Goal: Task Accomplishment & Management: Use online tool/utility

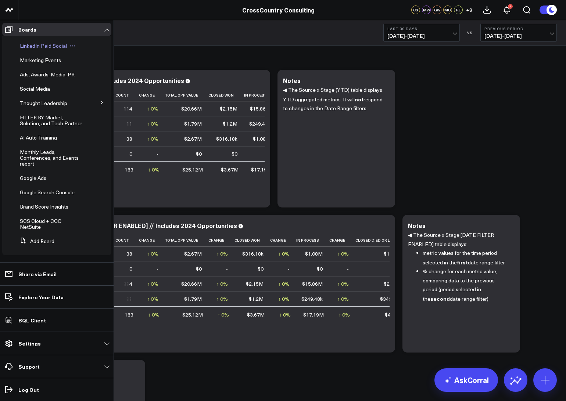
scroll to position [160, 0]
click at [29, 208] on span "Brand Score Insights" at bounding box center [44, 206] width 48 height 7
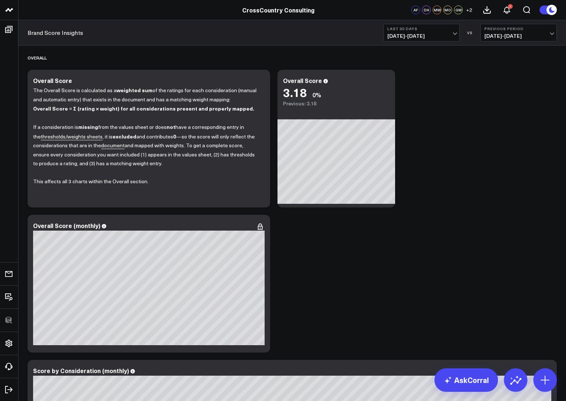
scroll to position [0, 0]
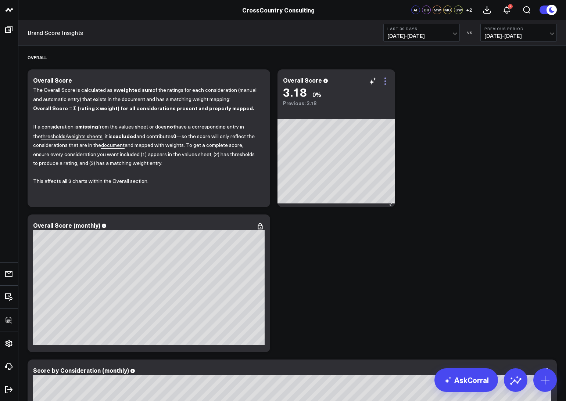
click at [387, 79] on icon at bounding box center [385, 81] width 9 height 9
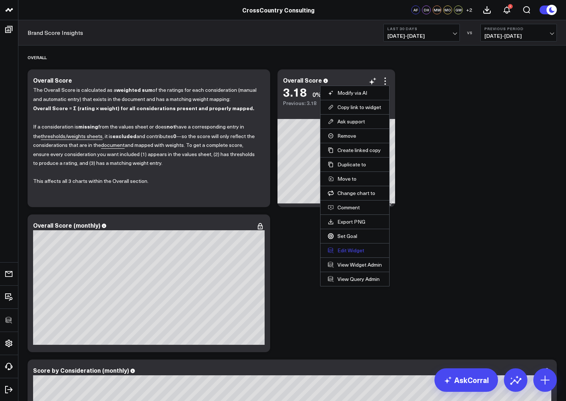
click at [344, 247] on button "Edit Widget" at bounding box center [355, 250] width 54 height 7
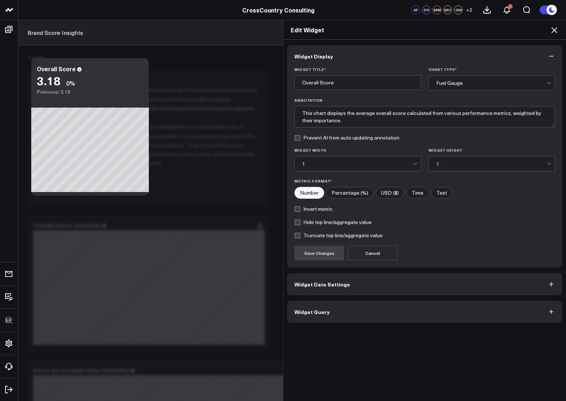
click at [328, 315] on button "Widget Query" at bounding box center [424, 312] width 275 height 22
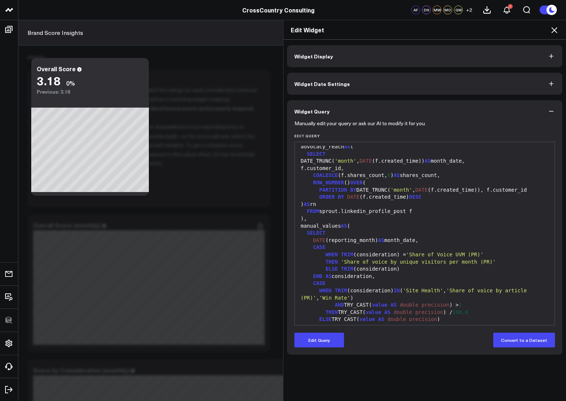
scroll to position [394, 0]
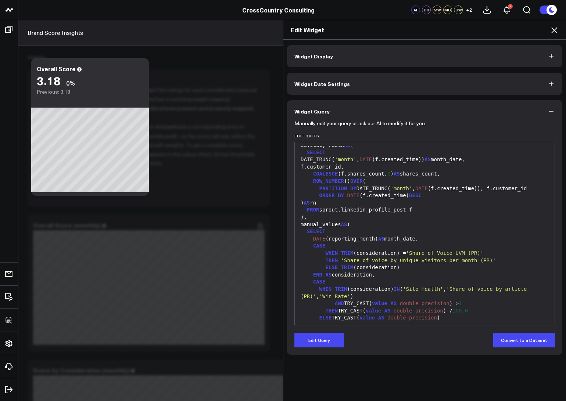
click at [559, 22] on div "Edit Widget" at bounding box center [424, 29] width 283 height 19
click at [553, 31] on icon at bounding box center [554, 30] width 6 height 6
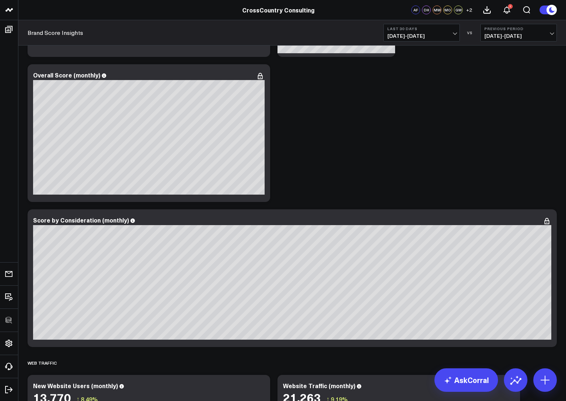
scroll to position [190, 0]
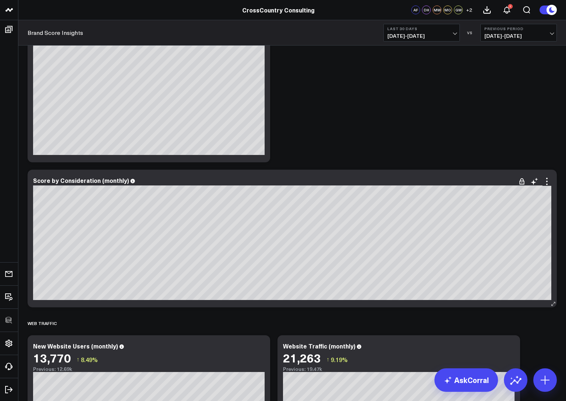
click at [547, 176] on div "Score by Consideration (monthly) [fontSize:14px lineHeight:16px]Share of voice …" at bounding box center [292, 239] width 529 height 138
click at [546, 179] on icon at bounding box center [546, 181] width 9 height 9
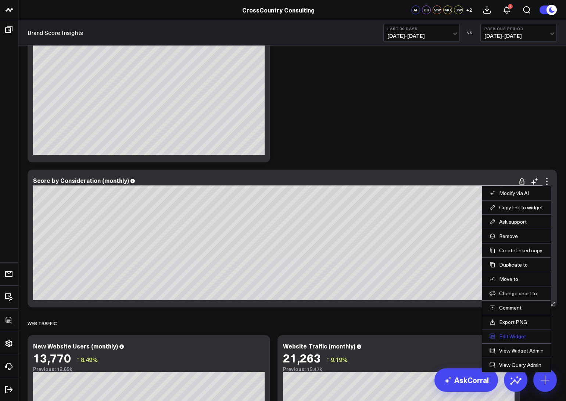
click at [501, 335] on button "Edit Widget" at bounding box center [516, 336] width 54 height 7
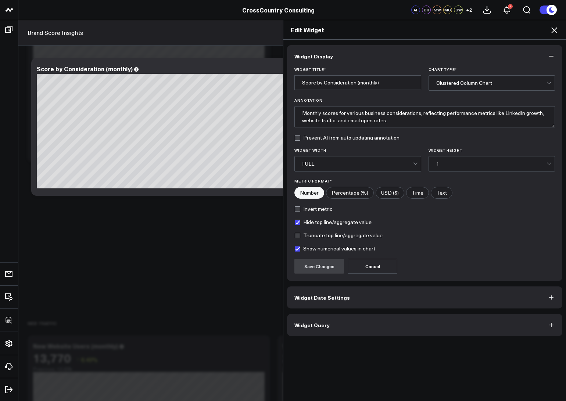
click at [334, 325] on button "Widget Query" at bounding box center [424, 325] width 275 height 22
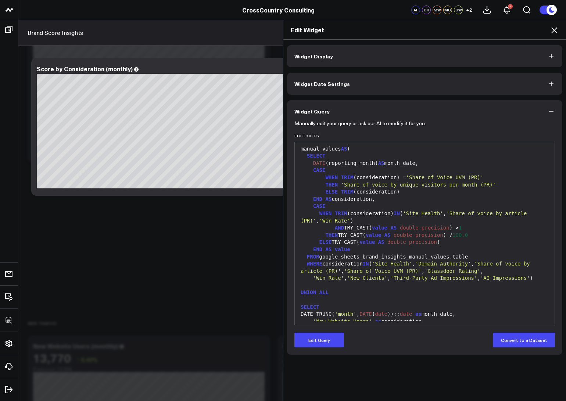
scroll to position [470, 0]
click at [555, 33] on icon at bounding box center [554, 30] width 9 height 9
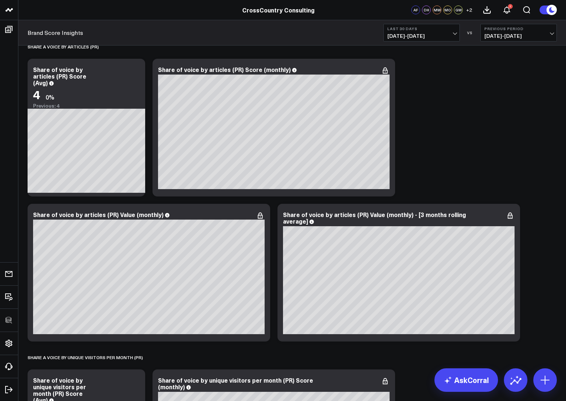
scroll to position [2471, 0]
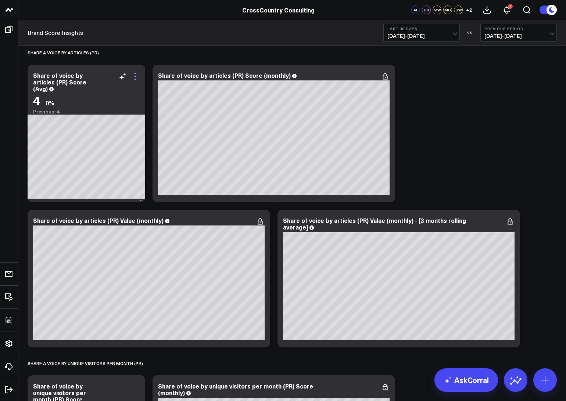
click at [134, 76] on icon at bounding box center [134, 76] width 1 height 1
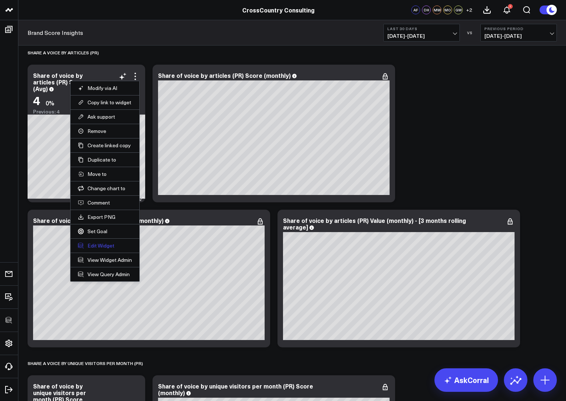
click at [97, 242] on button "Edit Widget" at bounding box center [105, 245] width 54 height 7
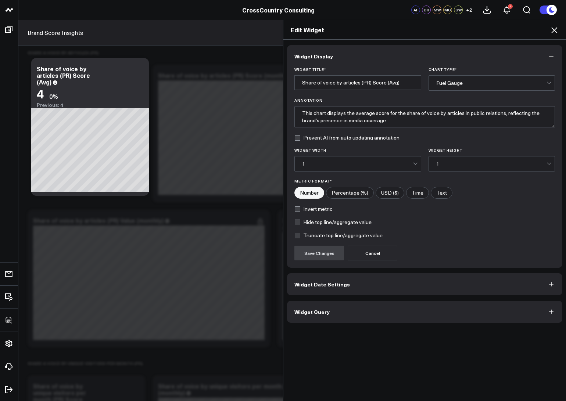
click at [313, 324] on div "Widget Display Widget Title * Share of voice by articles (PR) Score (Avg) Chart…" at bounding box center [424, 221] width 283 height 362
click at [314, 312] on span "Widget Query" at bounding box center [311, 312] width 35 height 6
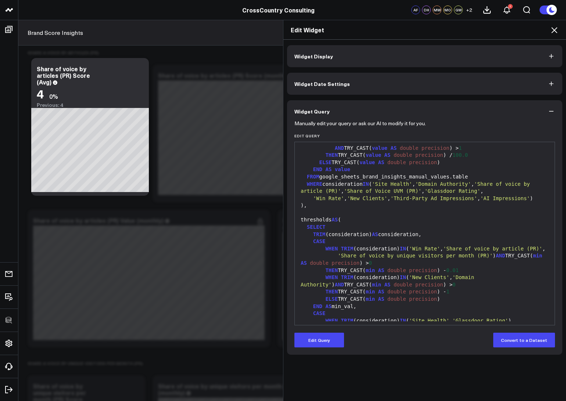
scroll to position [82, 0]
click at [556, 32] on icon at bounding box center [554, 30] width 6 height 6
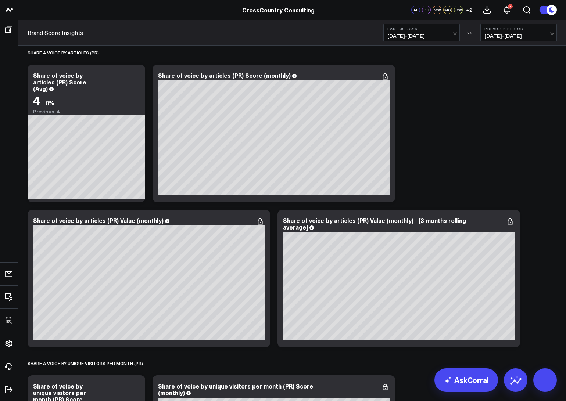
click at [409, 32] on button "Last 30 Days [DATE] - [DATE]" at bounding box center [421, 33] width 76 height 18
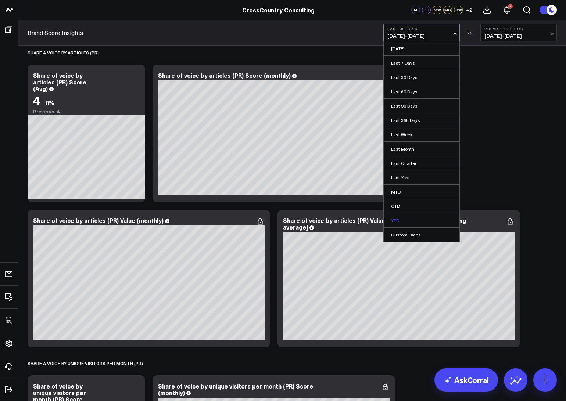
click at [397, 219] on link "YTD" at bounding box center [422, 220] width 76 height 14
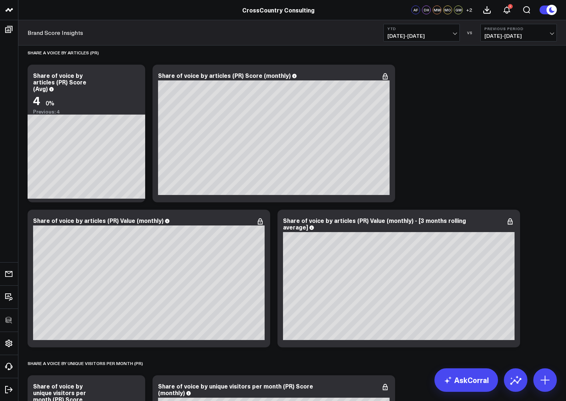
click at [422, 30] on b "YTD" at bounding box center [421, 28] width 68 height 4
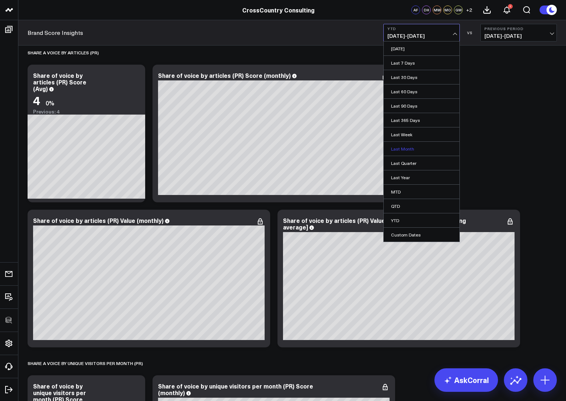
click at [402, 149] on link "Last Month" at bounding box center [422, 149] width 76 height 14
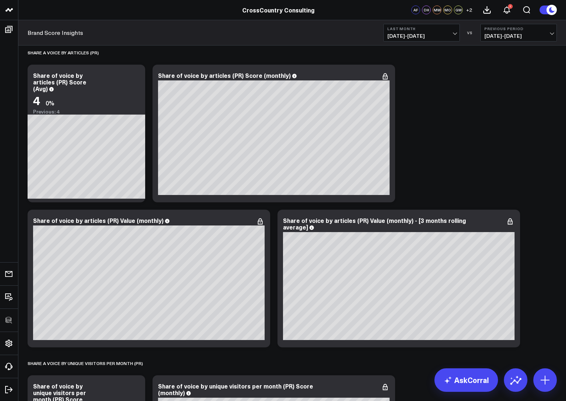
click at [403, 32] on button "Last Month [DATE] - [DATE]" at bounding box center [421, 33] width 76 height 18
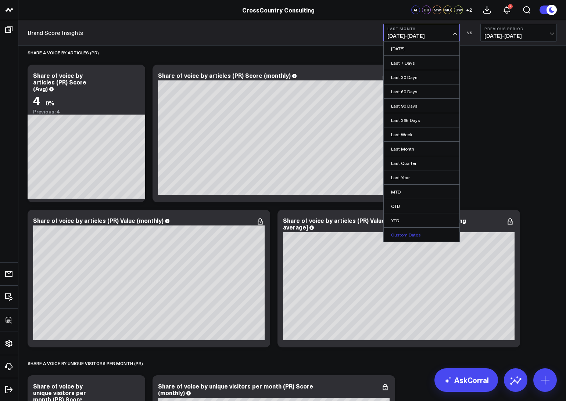
click at [396, 230] on link "Custom Dates" at bounding box center [422, 235] width 76 height 14
select select "7"
select select "2025"
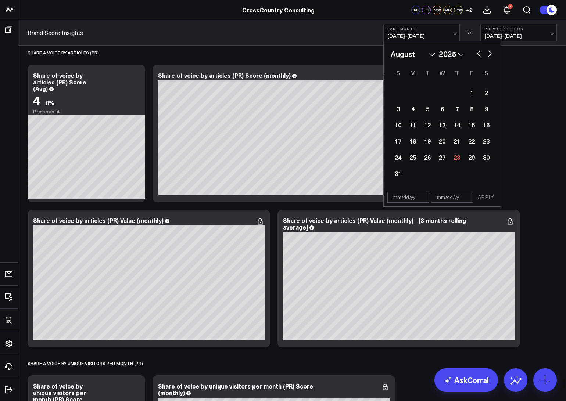
click at [406, 61] on div "January February March April May June July August September October November [D…" at bounding box center [442, 114] width 103 height 133
click at [403, 57] on select "January February March April May June July August September October November De…" at bounding box center [413, 53] width 44 height 11
select select "3"
select select "2025"
click at [427, 94] on div "1" at bounding box center [427, 92] width 15 height 15
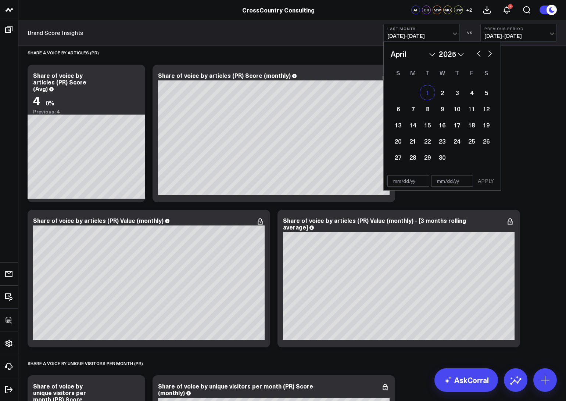
type input "[DATE]"
select select "3"
select select "2025"
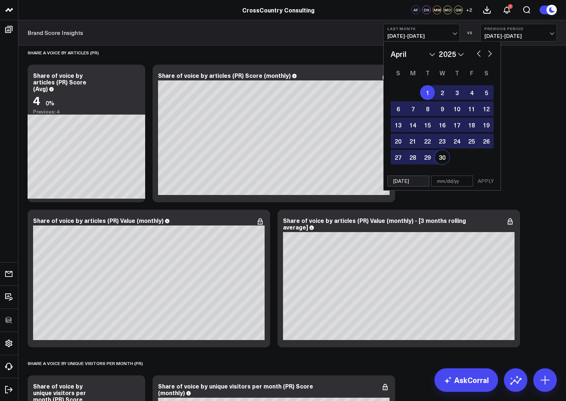
click at [445, 161] on div "30" at bounding box center [442, 157] width 15 height 15
type input "[DATE]"
select select "3"
select select "2025"
click at [487, 183] on button "APPLY" at bounding box center [486, 181] width 22 height 11
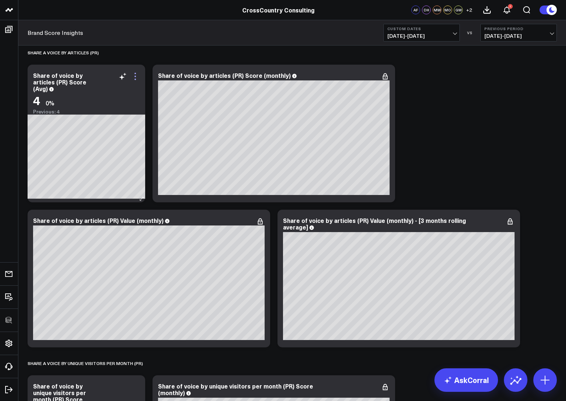
click at [138, 73] on icon at bounding box center [135, 76] width 9 height 9
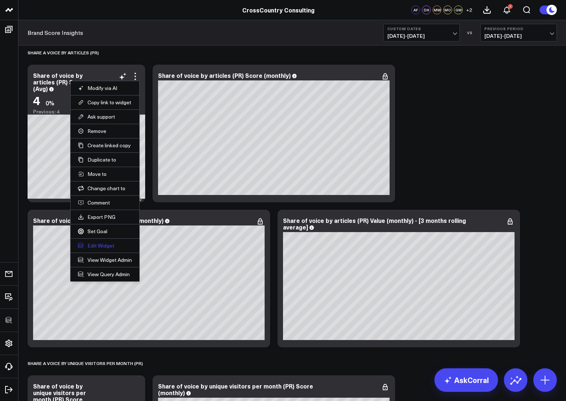
click at [102, 246] on button "Edit Widget" at bounding box center [105, 245] width 54 height 7
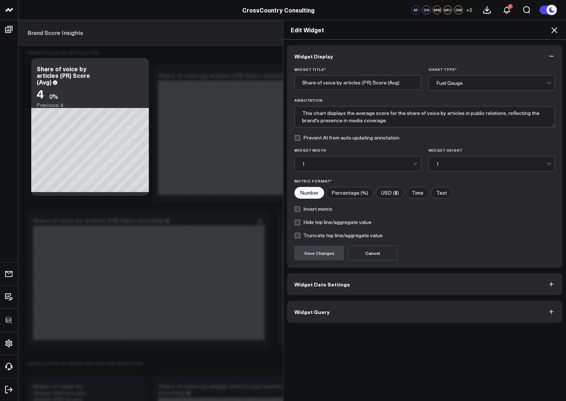
click at [308, 316] on button "Widget Query" at bounding box center [424, 312] width 275 height 22
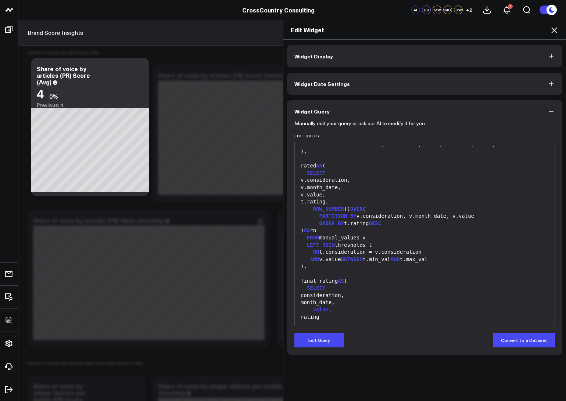
scroll to position [662, 0]
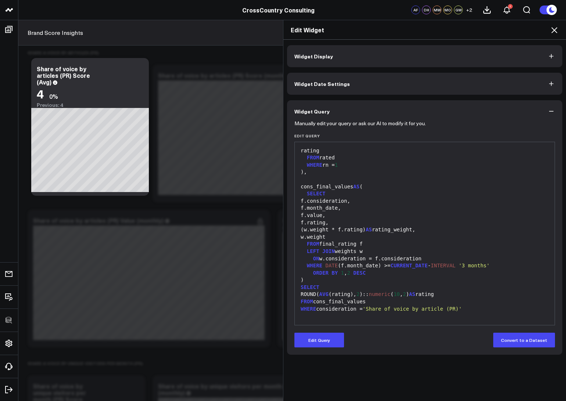
click at [552, 28] on icon at bounding box center [554, 30] width 6 height 6
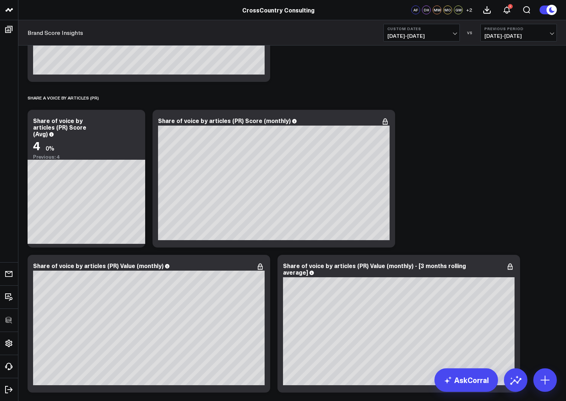
scroll to position [2421, 0]
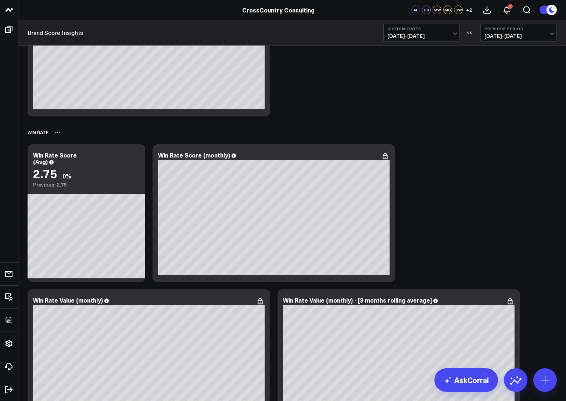
scroll to position [3323, 0]
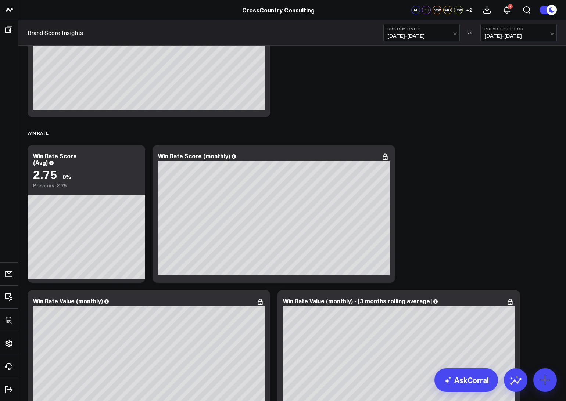
drag, startPoint x: 470, startPoint y: 146, endPoint x: 453, endPoint y: 120, distance: 30.8
click at [450, 31] on button "Custom Dates [DATE] - [DATE]" at bounding box center [421, 33] width 76 height 18
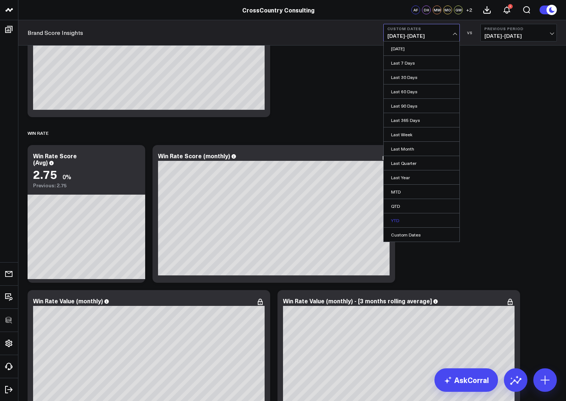
click at [399, 219] on link "YTD" at bounding box center [422, 220] width 76 height 14
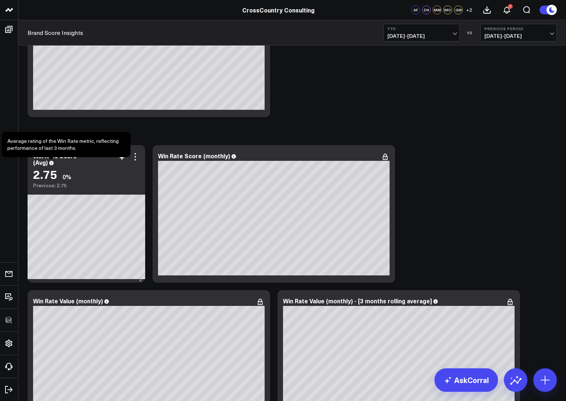
click at [50, 164] on icon at bounding box center [51, 163] width 4 height 4
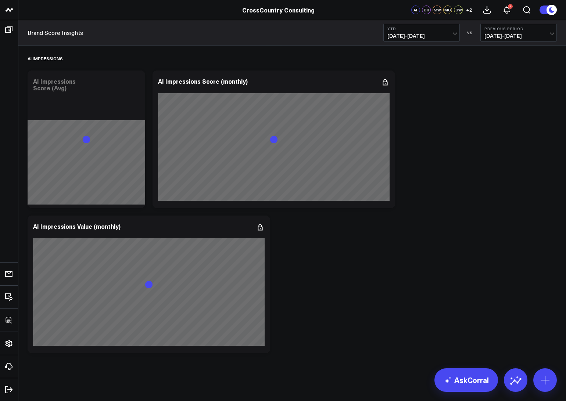
scroll to position [4323, 0]
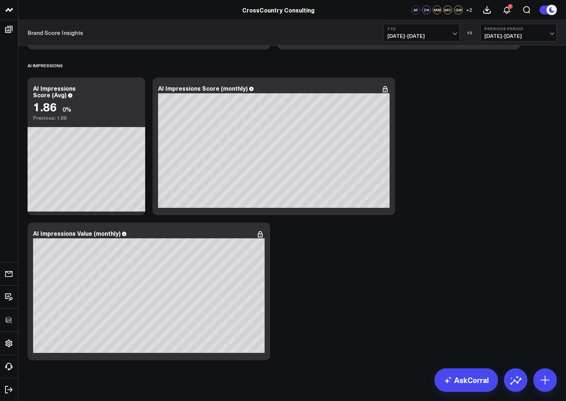
click at [410, 21] on div "Brand Score Insights YTD [DATE] - [DATE] VS Previous Period [DATE] - [DATE]" at bounding box center [291, 32] width 547 height 25
click at [410, 29] on b "YTD" at bounding box center [421, 28] width 68 height 4
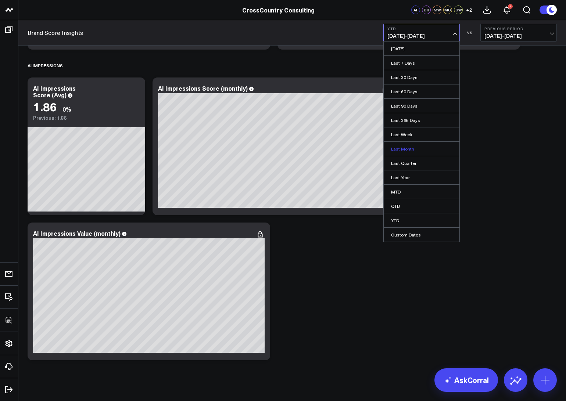
click at [402, 149] on link "Last Month" at bounding box center [422, 149] width 76 height 14
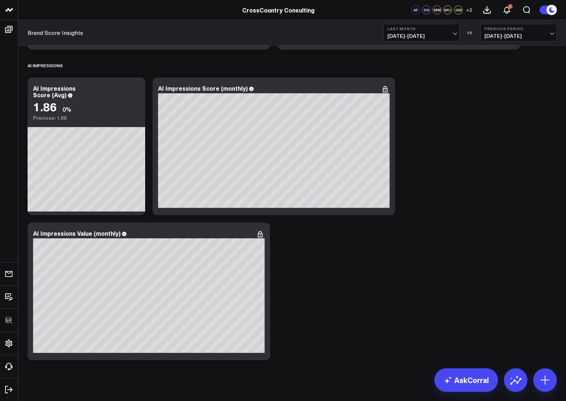
scroll to position [4330, 0]
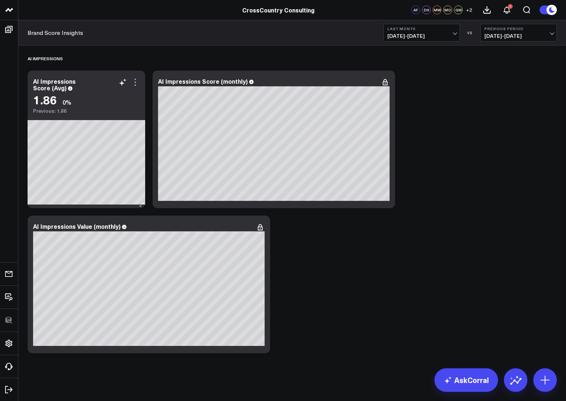
click at [137, 82] on icon at bounding box center [135, 82] width 9 height 9
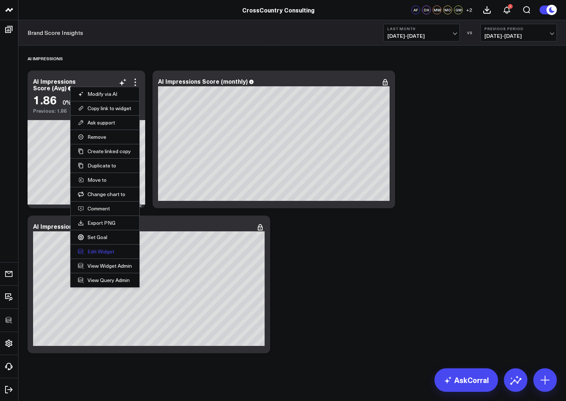
click at [104, 253] on button "Edit Widget" at bounding box center [105, 251] width 54 height 7
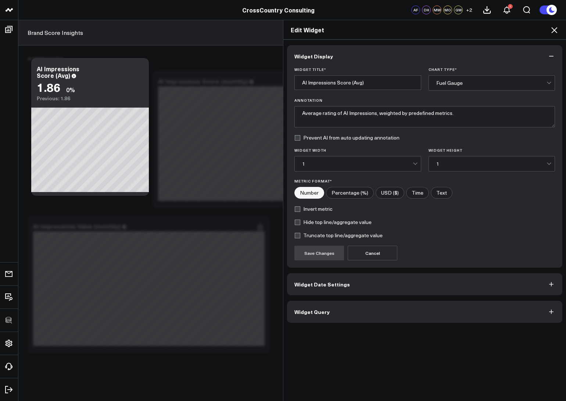
click at [297, 315] on span "Widget Query" at bounding box center [311, 312] width 35 height 6
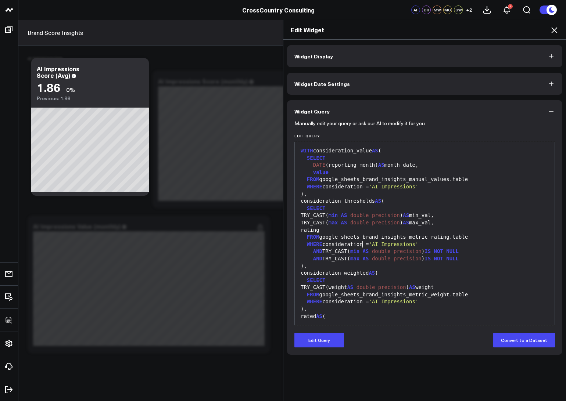
click at [362, 247] on div "WHERE consideration = 'AI Impressions'" at bounding box center [424, 244] width 252 height 7
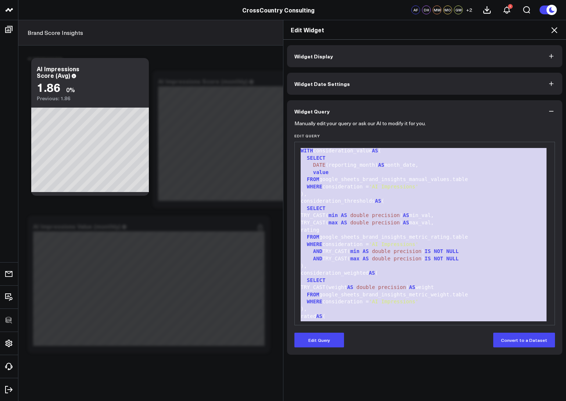
copy div "WITH consideration_value AS ( SELECT DATE (reporting_month) AS month_date, valu…"
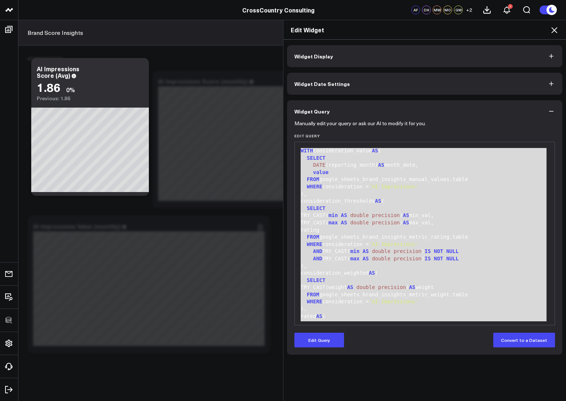
click at [555, 29] on icon at bounding box center [554, 30] width 6 height 6
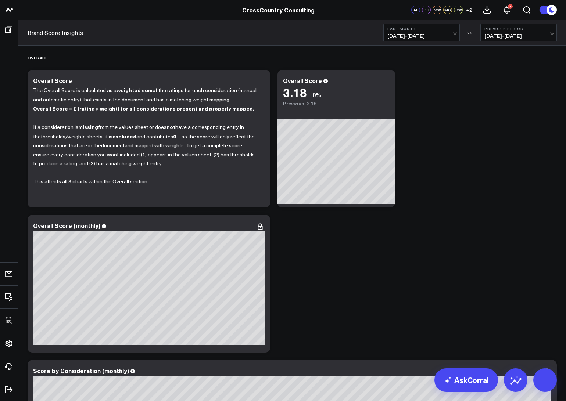
click at [396, 30] on b "Last Month" at bounding box center [421, 28] width 68 height 4
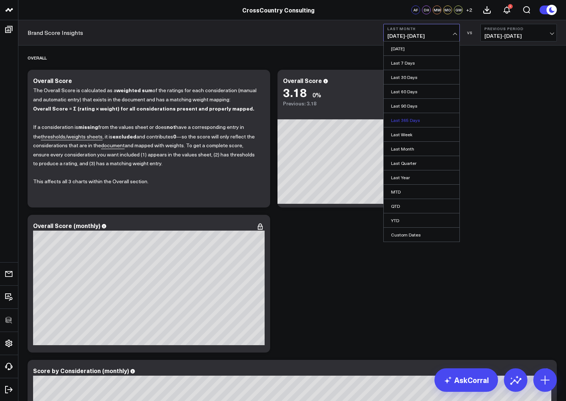
click at [397, 122] on link "Last 365 Days" at bounding box center [422, 120] width 76 height 14
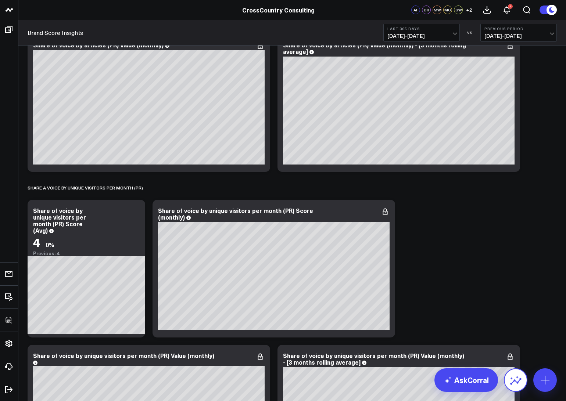
scroll to position [2724, 0]
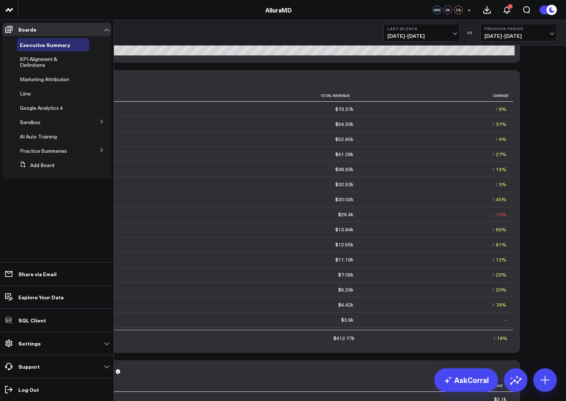
click at [102, 151] on icon at bounding box center [102, 150] width 2 height 4
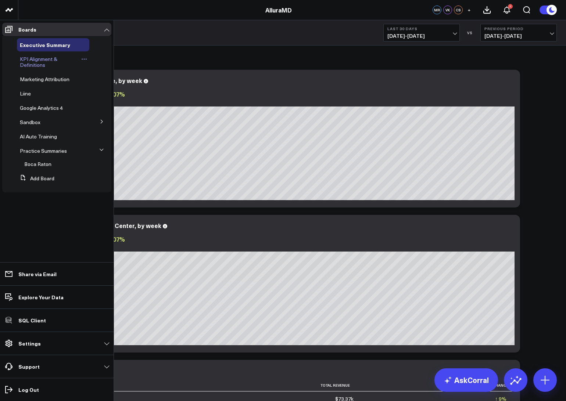
click at [35, 60] on span "KPI Alignment & Definitions" at bounding box center [38, 61] width 37 height 13
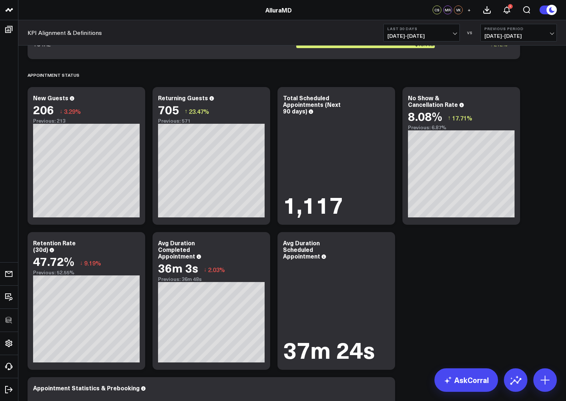
scroll to position [1019, 0]
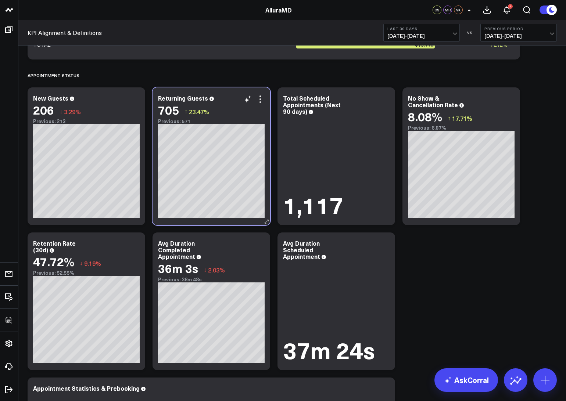
click at [265, 97] on div "Returning Guests 705 ↑ 23.47% Previous: 571" at bounding box center [211, 156] width 118 height 138
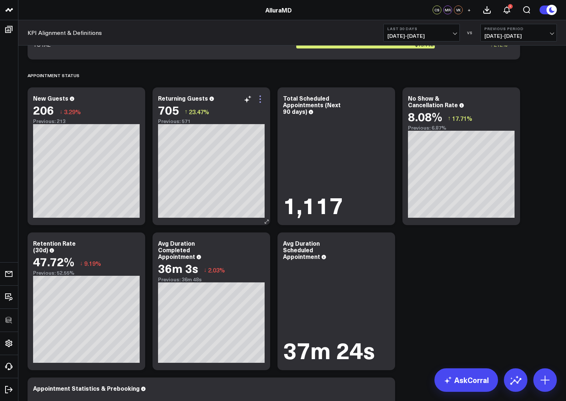
click at [262, 98] on icon at bounding box center [260, 99] width 9 height 9
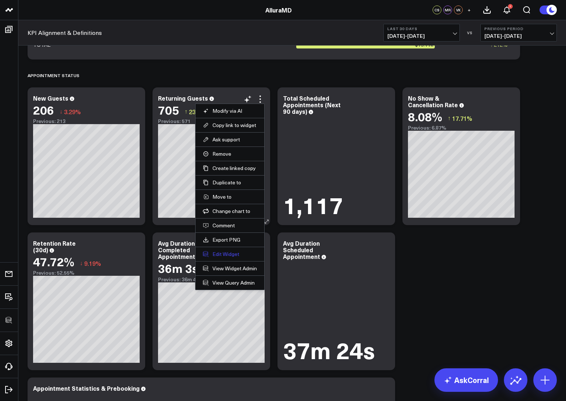
click at [219, 252] on button "Edit Widget" at bounding box center [230, 254] width 54 height 7
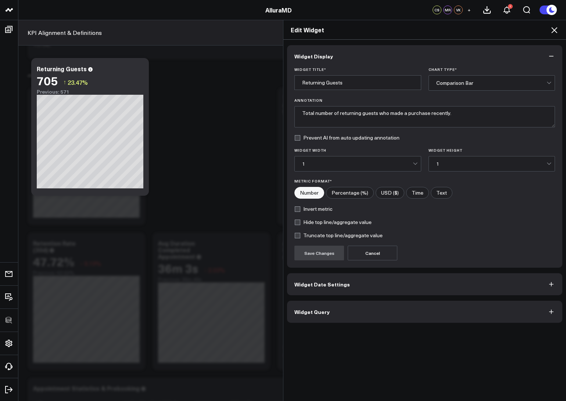
click at [325, 318] on button "Widget Query" at bounding box center [424, 312] width 275 height 22
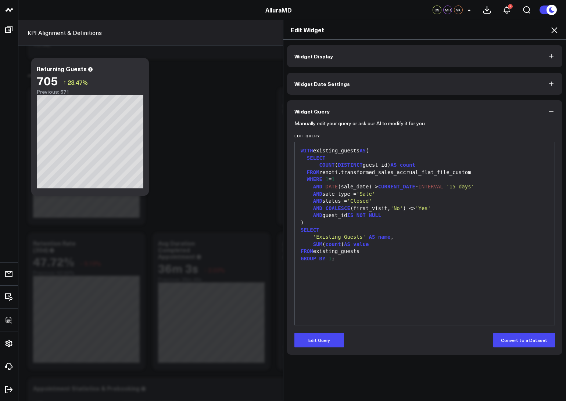
click at [258, 240] on div "Edit Widget Widget Display Widget Date Settings Widget Query Manually edit your…" at bounding box center [283, 210] width 566 height 381
click at [556, 29] on icon at bounding box center [554, 30] width 9 height 9
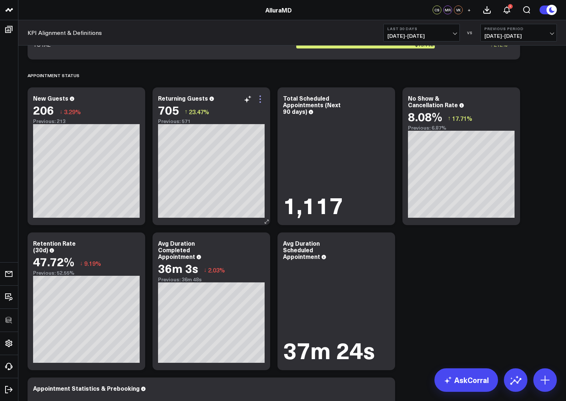
click at [262, 101] on icon at bounding box center [260, 99] width 9 height 9
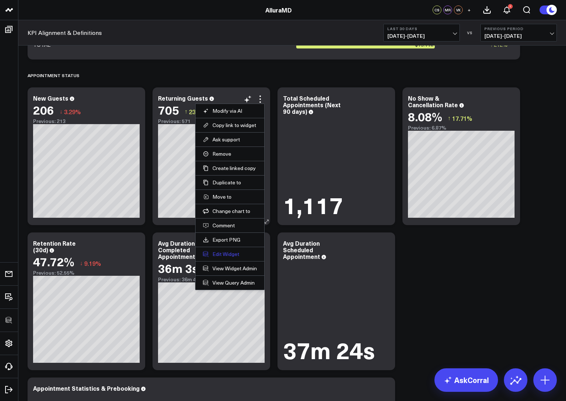
click at [227, 254] on button "Edit Widget" at bounding box center [230, 254] width 54 height 7
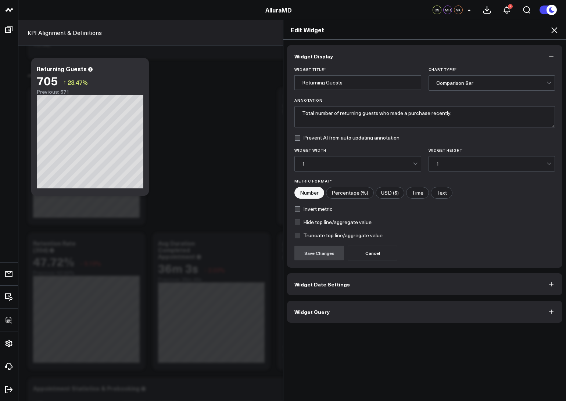
click at [310, 311] on span "Widget Query" at bounding box center [311, 312] width 35 height 6
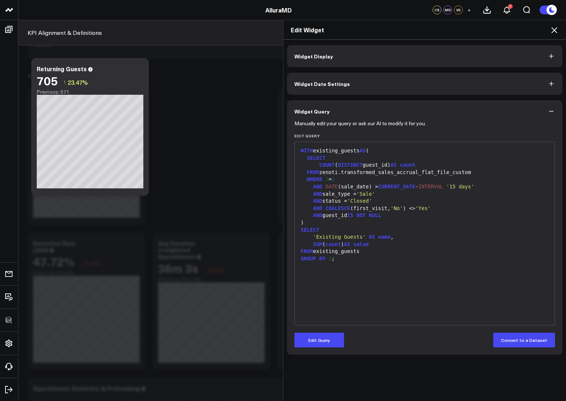
click at [553, 31] on icon at bounding box center [554, 30] width 6 height 6
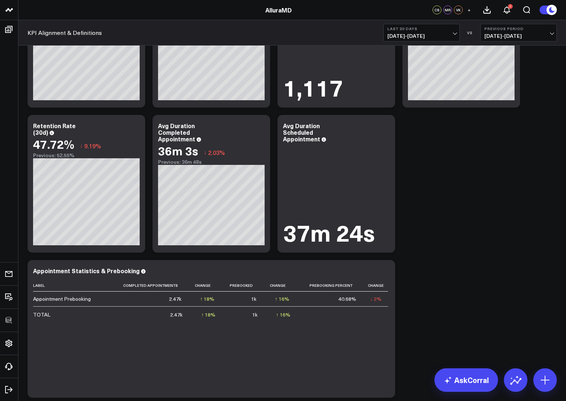
scroll to position [1137, 0]
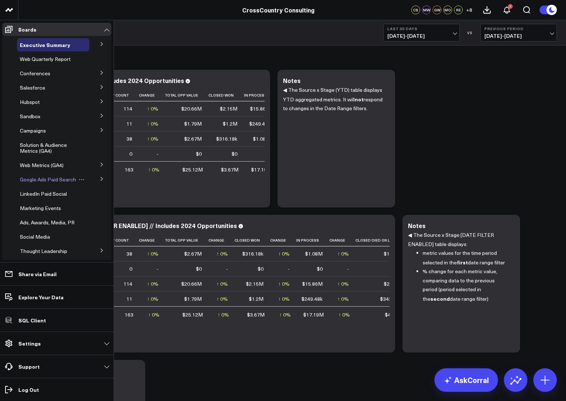
scroll to position [160, 0]
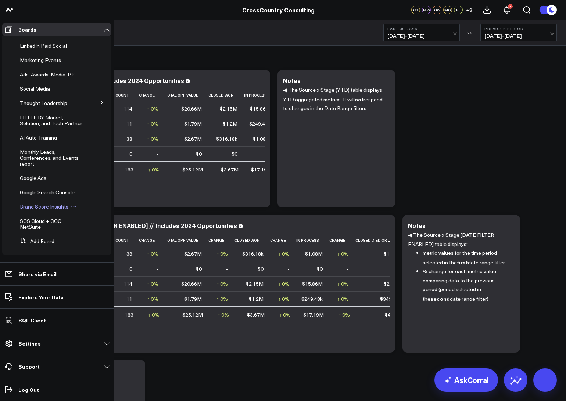
click at [35, 210] on span "Brand Score Insights" at bounding box center [44, 206] width 48 height 7
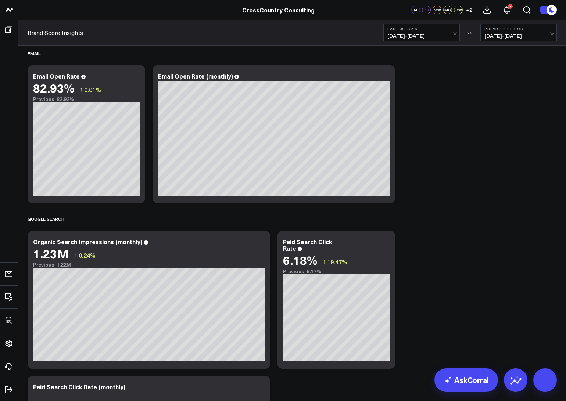
scroll to position [1374, 0]
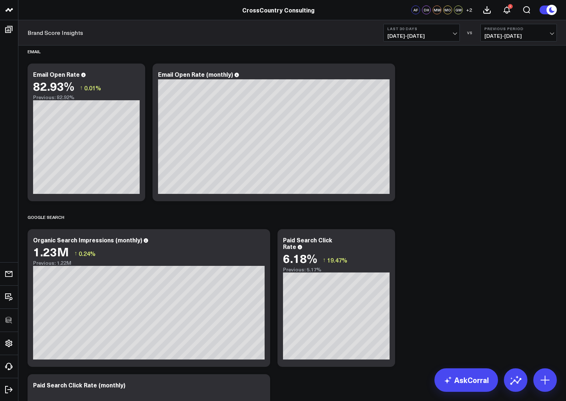
click at [432, 37] on span "07/29/25 - 08/27/25" at bounding box center [421, 36] width 68 height 6
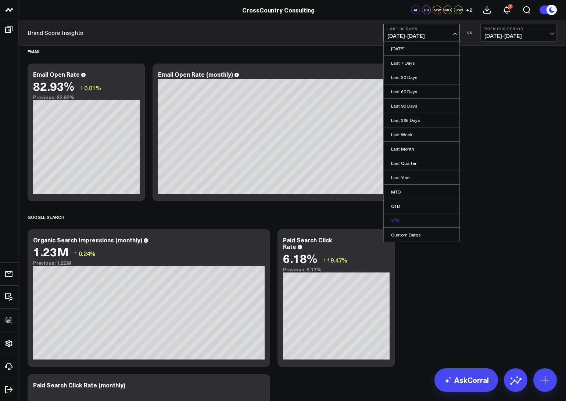
click at [396, 216] on link "YTD" at bounding box center [422, 220] width 76 height 14
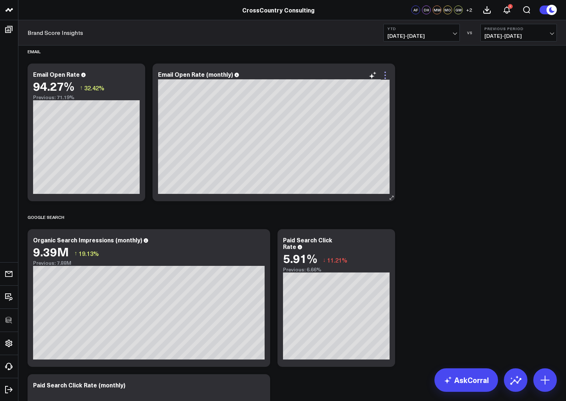
click at [384, 75] on icon at bounding box center [385, 75] width 9 height 9
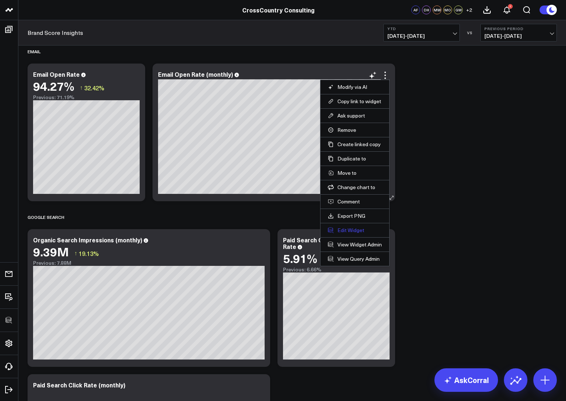
click at [338, 230] on button "Edit Widget" at bounding box center [355, 230] width 54 height 7
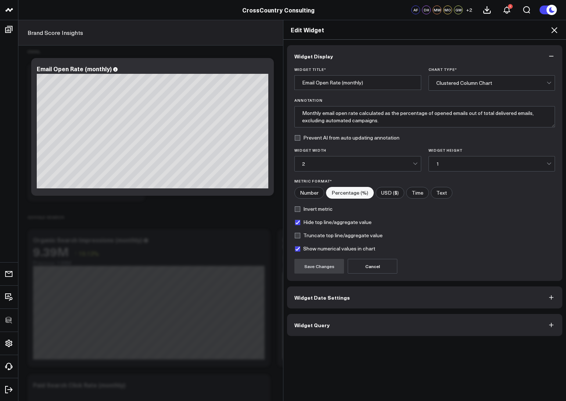
click at [317, 325] on span "Widget Query" at bounding box center [311, 325] width 35 height 6
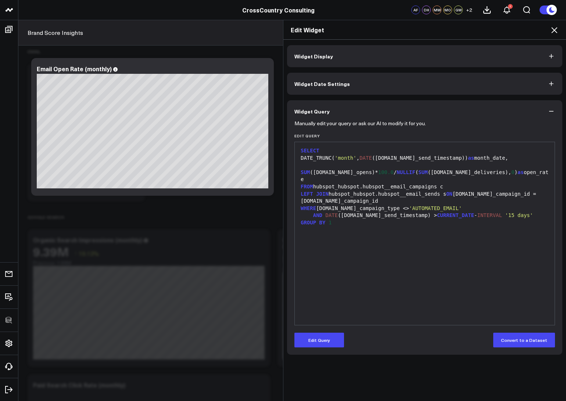
click at [553, 29] on icon at bounding box center [554, 30] width 6 height 6
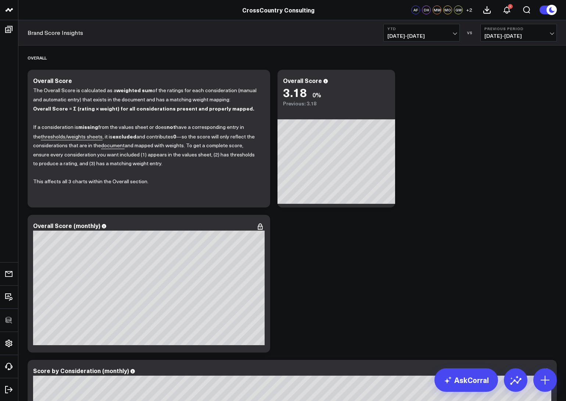
click at [415, 35] on span "01/01/25 - 08/27/25" at bounding box center [421, 36] width 68 height 6
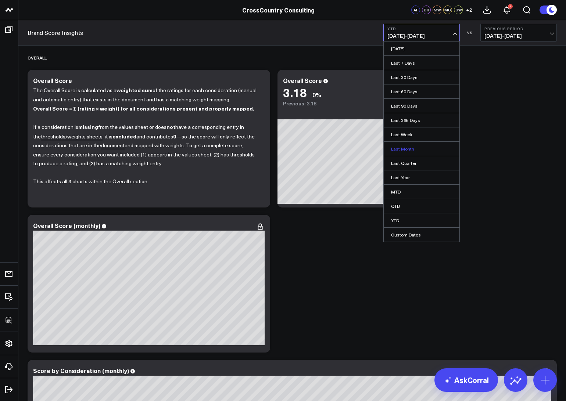
click at [397, 147] on link "Last Month" at bounding box center [422, 149] width 76 height 14
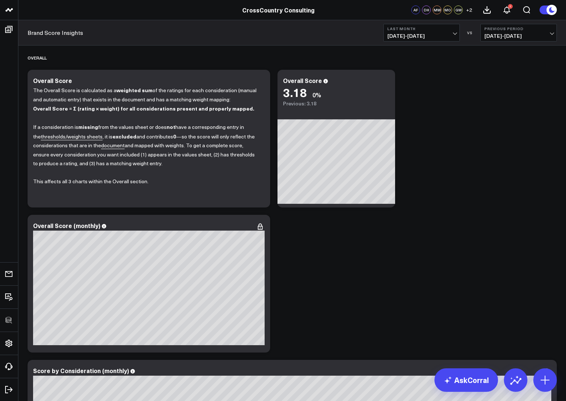
click at [402, 35] on span "07/01/25 - 07/31/25" at bounding box center [421, 36] width 68 height 6
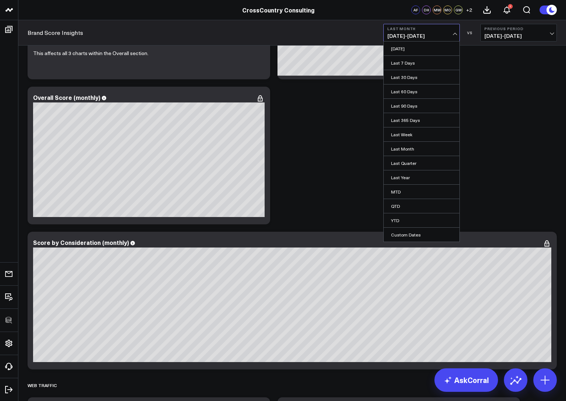
scroll to position [134, 0]
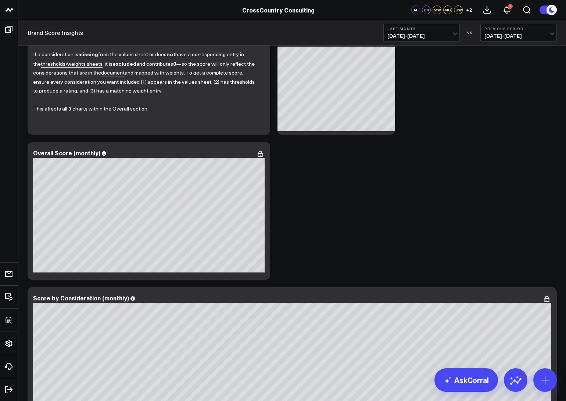
scroll to position [0, 0]
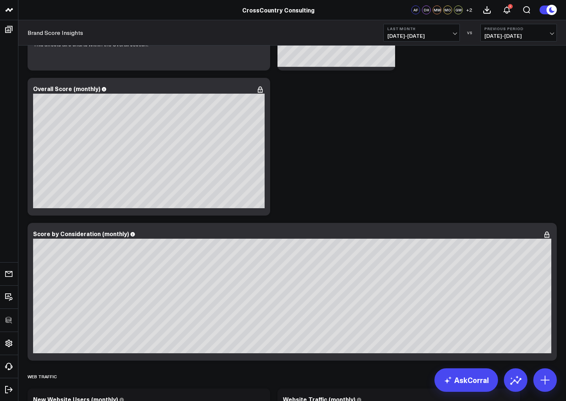
scroll to position [147, 0]
